Goal: Task Accomplishment & Management: Manage account settings

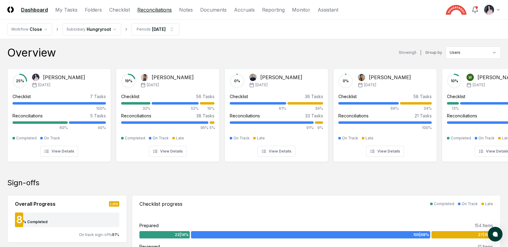
click at [158, 8] on link "Reconciliations" at bounding box center [154, 9] width 34 height 7
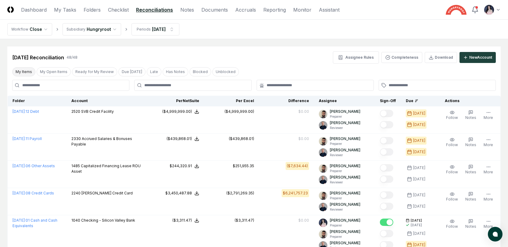
click at [28, 70] on button "My Items" at bounding box center [23, 71] width 23 height 9
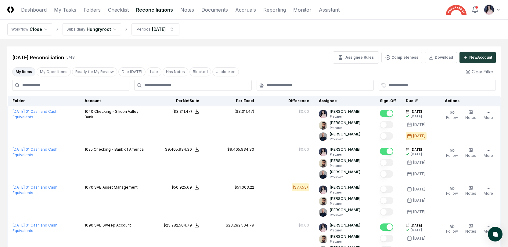
click at [28, 71] on button "My Items" at bounding box center [23, 71] width 23 height 9
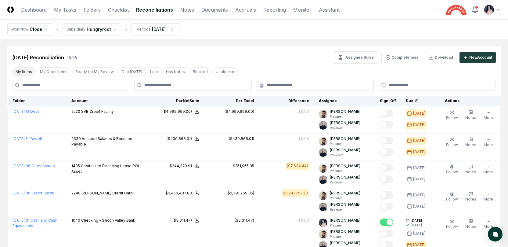
click at [28, 71] on button "My Items" at bounding box center [23, 71] width 23 height 9
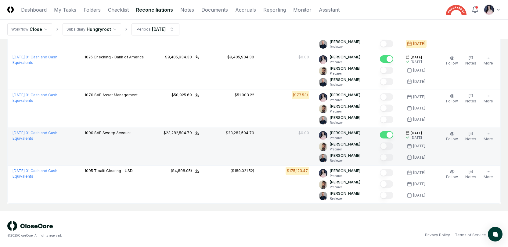
scroll to position [93, 0]
